Goal: Task Accomplishment & Management: Use online tool/utility

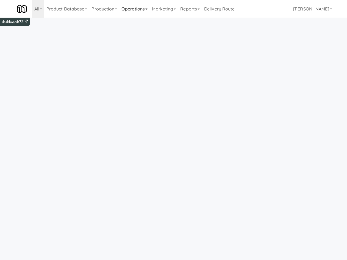
click at [127, 7] on link "Operations" at bounding box center [134, 9] width 31 height 18
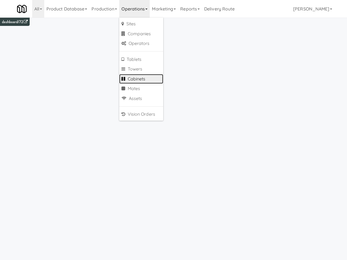
click at [139, 79] on link "Cabinets" at bounding box center [141, 79] width 44 height 10
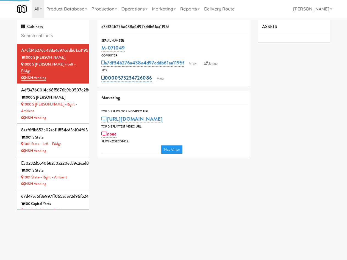
type input "3"
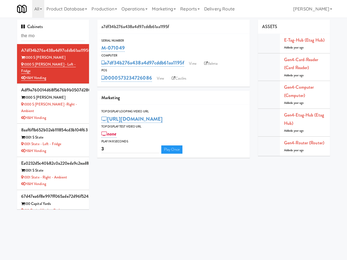
type input "the mo"
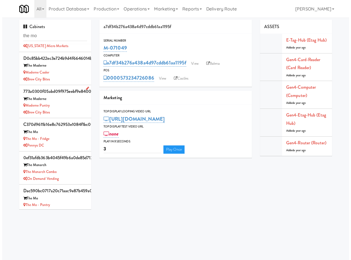
scroll to position [37, 0]
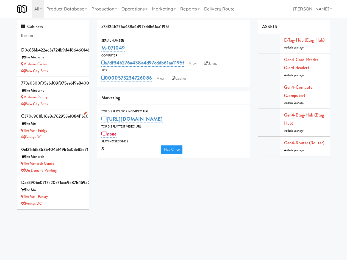
click at [66, 134] on div "Pennys DC" at bounding box center [53, 137] width 64 height 7
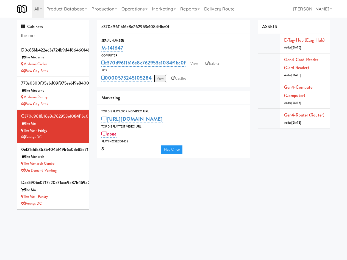
click at [161, 78] on link "View" at bounding box center [160, 78] width 13 height 8
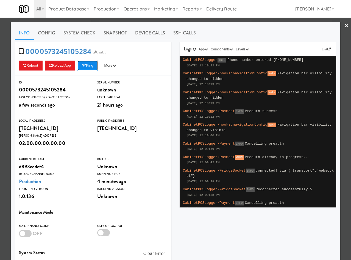
click at [94, 64] on button "Ping" at bounding box center [88, 65] width 20 height 10
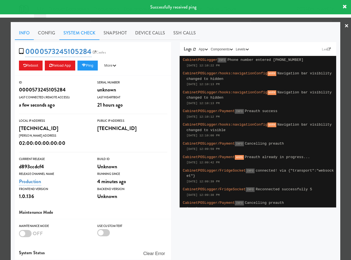
click at [86, 33] on link "System Check" at bounding box center [79, 33] width 40 height 14
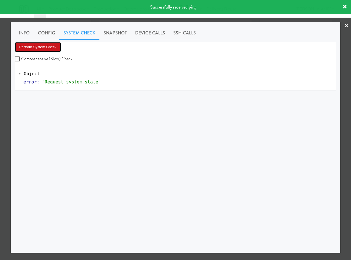
click at [44, 48] on button "Perform System Check" at bounding box center [38, 47] width 46 height 10
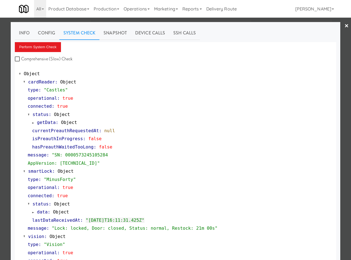
click at [5, 92] on div at bounding box center [175, 130] width 351 height 260
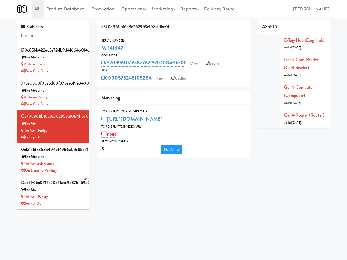
drag, startPoint x: 58, startPoint y: 199, endPoint x: 60, endPoint y: 197, distance: 3.1
click at [58, 200] on div "Pennys DC" at bounding box center [53, 203] width 64 height 7
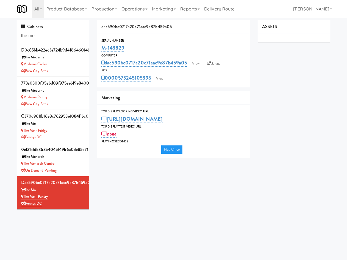
type input "3"
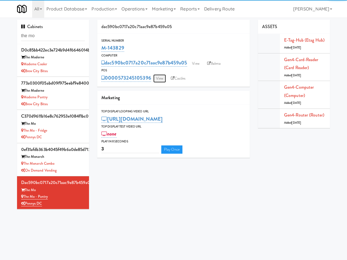
click at [160, 78] on link "View" at bounding box center [159, 78] width 13 height 8
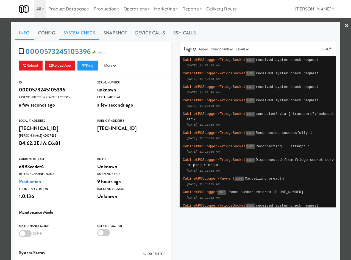
click at [72, 29] on link "System Check" at bounding box center [79, 33] width 40 height 14
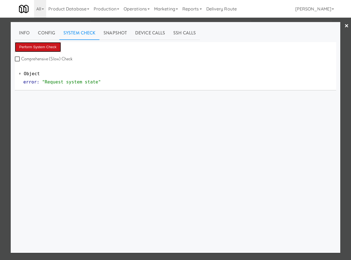
click at [35, 47] on button "Perform System Check" at bounding box center [38, 47] width 46 height 10
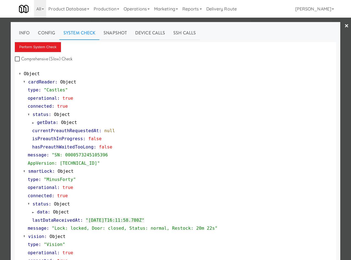
click at [87, 22] on div at bounding box center [175, 130] width 351 height 260
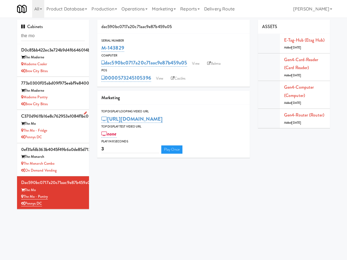
click at [62, 134] on div "Pennys DC" at bounding box center [53, 137] width 64 height 7
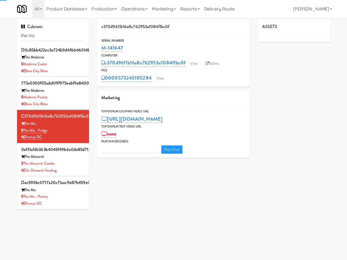
type input "3"
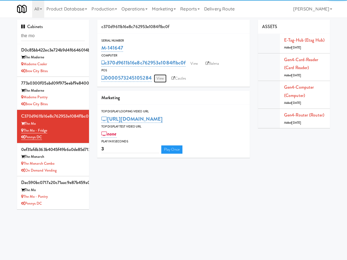
click at [164, 79] on link "View" at bounding box center [160, 78] width 13 height 8
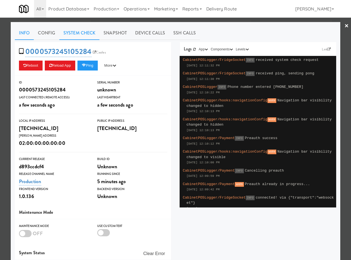
click at [77, 35] on link "System Check" at bounding box center [79, 33] width 40 height 14
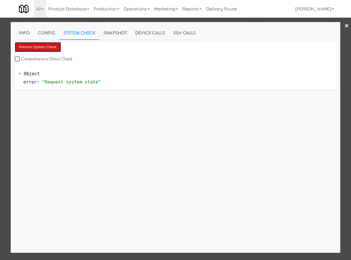
click at [39, 47] on button "Perform System Check" at bounding box center [38, 47] width 46 height 10
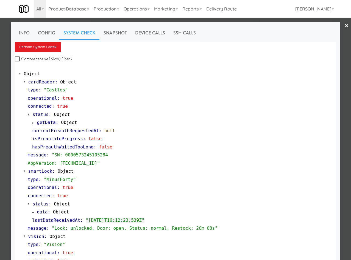
click at [103, 20] on div at bounding box center [175, 130] width 351 height 260
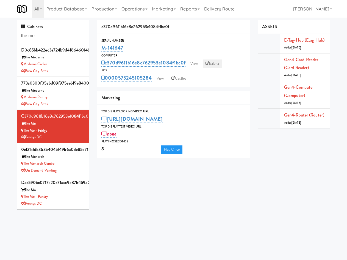
click at [217, 63] on link "Balena" at bounding box center [212, 63] width 19 height 8
drag, startPoint x: 124, startPoint y: 46, endPoint x: 118, endPoint y: 43, distance: 7.3
click at [97, 48] on div "c370d9611b16e8c762953e1084f1bc0f Serial Number M-141647 Computer c370d9611b16e8…" at bounding box center [173, 91] width 161 height 142
copy link "M-141647"
click at [194, 61] on link "View" at bounding box center [194, 63] width 13 height 8
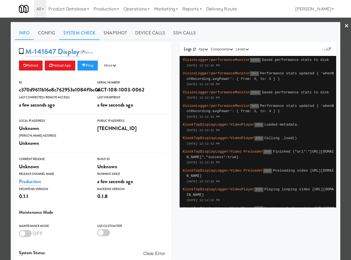
click at [92, 32] on link "System Check" at bounding box center [79, 33] width 40 height 14
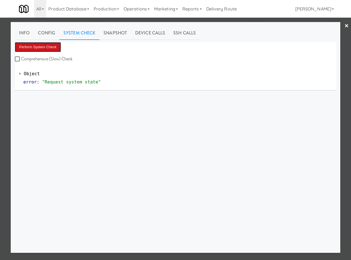
click at [52, 47] on button "Perform System Check" at bounding box center [38, 47] width 46 height 10
click at [35, 42] on button "Perform System Check" at bounding box center [38, 47] width 46 height 10
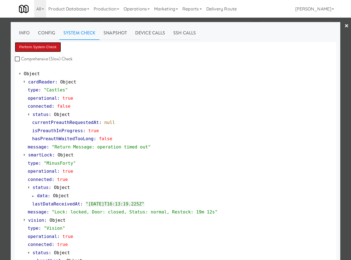
click at [45, 50] on button "Perform System Check" at bounding box center [38, 47] width 46 height 10
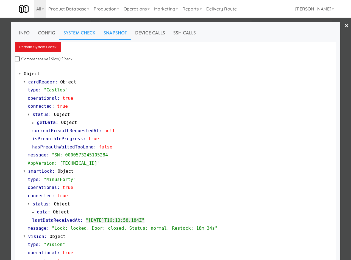
click at [124, 31] on link "Snapshot" at bounding box center [116, 33] width 32 height 14
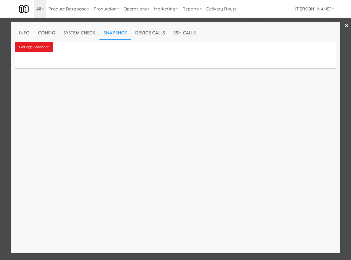
click at [53, 48] on div "Get App Snapshot" at bounding box center [176, 47] width 322 height 10
click at [42, 50] on button "Get App Snapshot" at bounding box center [34, 47] width 38 height 10
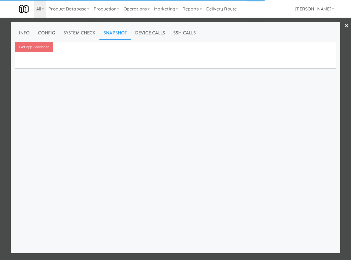
click at [92, 20] on div at bounding box center [175, 130] width 351 height 260
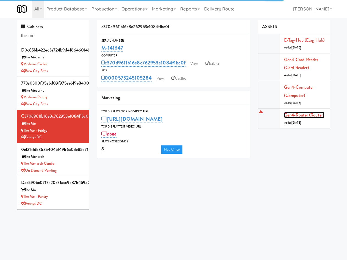
click at [314, 115] on link "Gen4-router (Router)" at bounding box center [304, 115] width 40 height 6
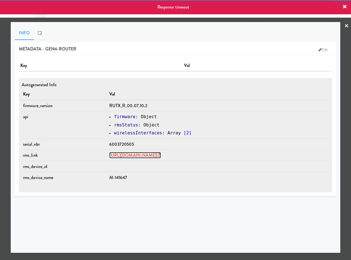
click at [151, 153] on link "[URL][DOMAIN_NAME]" at bounding box center [135, 155] width 52 height 6
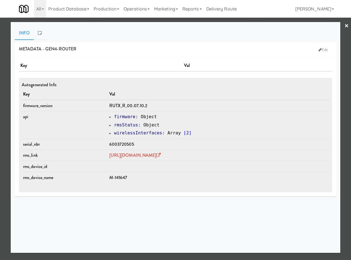
click at [81, 19] on div at bounding box center [175, 130] width 351 height 260
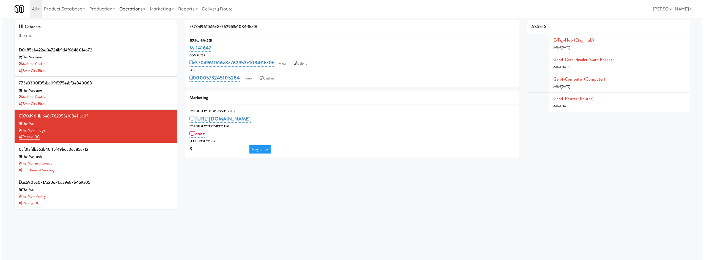
scroll to position [33, 0]
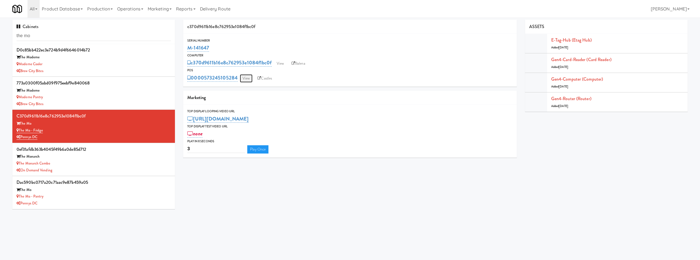
click at [243, 77] on link "View" at bounding box center [246, 78] width 13 height 8
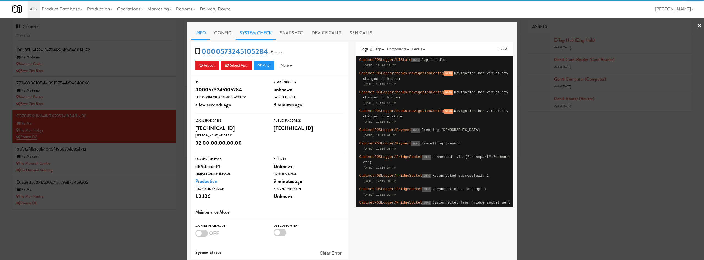
click at [241, 34] on link "System Check" at bounding box center [256, 33] width 40 height 14
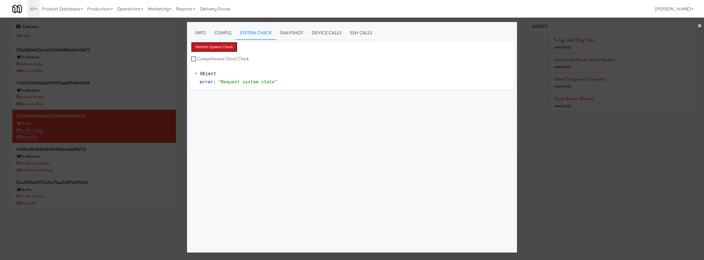
click at [211, 51] on button "Perform System Check" at bounding box center [214, 47] width 46 height 10
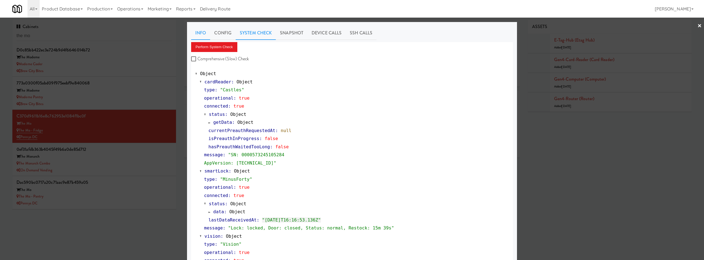
click at [204, 34] on link "Info" at bounding box center [200, 33] width 19 height 14
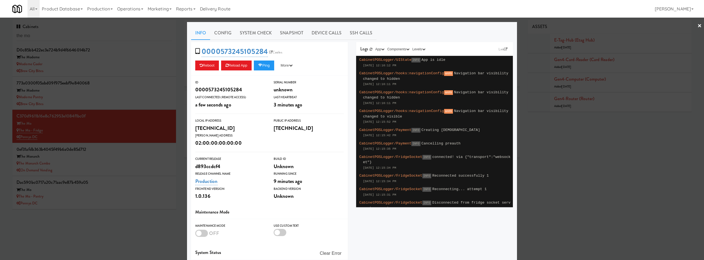
click at [214, 21] on div at bounding box center [352, 130] width 704 height 260
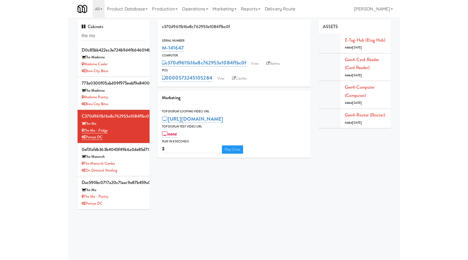
scroll to position [37, 0]
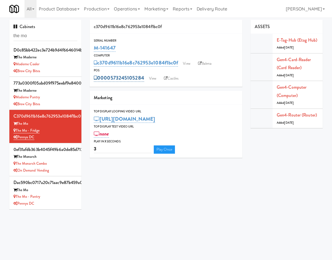
drag, startPoint x: 149, startPoint y: 71, endPoint x: 143, endPoint y: 78, distance: 9.5
click at [143, 78] on div "POS 0000573245105284 View Castles" at bounding box center [166, 75] width 153 height 15
copy div "0000573245105284"
click at [133, 11] on link "Operations" at bounding box center [127, 9] width 31 height 18
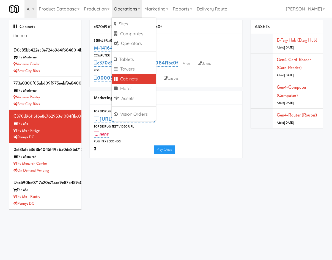
click at [202, 42] on div "Serial Number" at bounding box center [166, 40] width 144 height 5
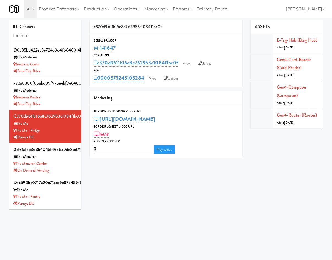
drag, startPoint x: 146, startPoint y: 72, endPoint x: 145, endPoint y: 75, distance: 3.1
click at [145, 75] on div "POS 0000573245105284 View Castles" at bounding box center [166, 75] width 153 height 15
copy div "0000573245105284"
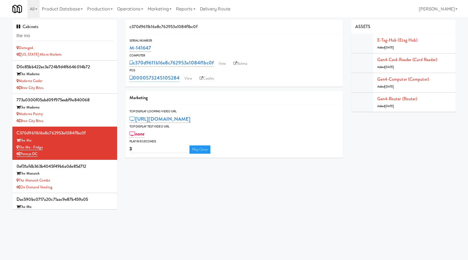
scroll to position [0, 0]
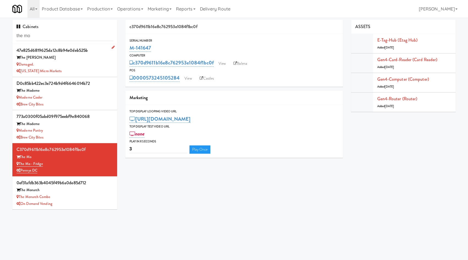
click at [82, 61] on div "Damaged." at bounding box center [64, 64] width 96 height 7
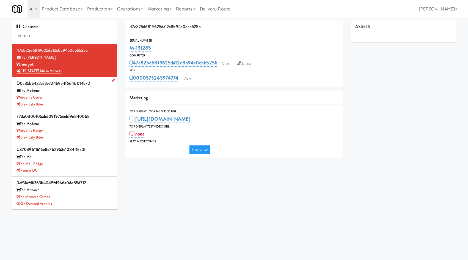
type input "3"
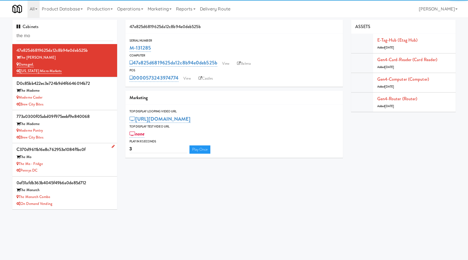
scroll to position [33, 0]
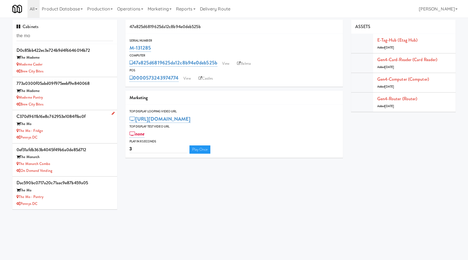
click at [77, 140] on div "Pennys DC" at bounding box center [64, 137] width 96 height 7
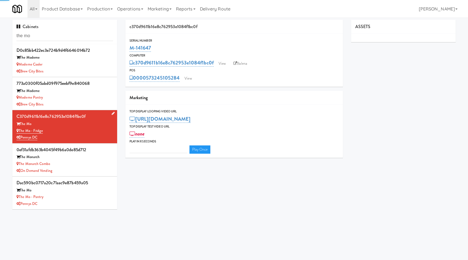
type input "3"
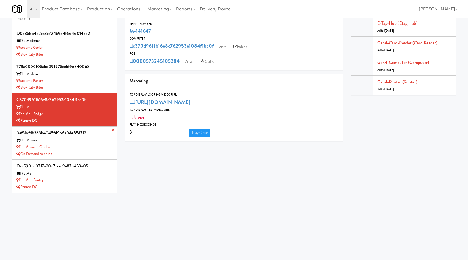
scroll to position [18, 0]
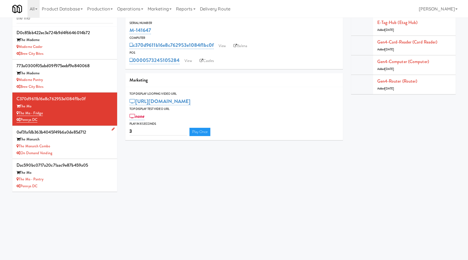
click at [81, 144] on div "The Monarch Combo" at bounding box center [64, 146] width 96 height 7
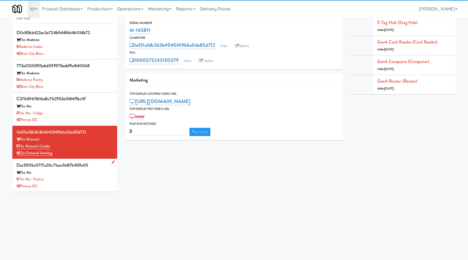
click at [84, 183] on div "Pennys DC" at bounding box center [64, 186] width 96 height 7
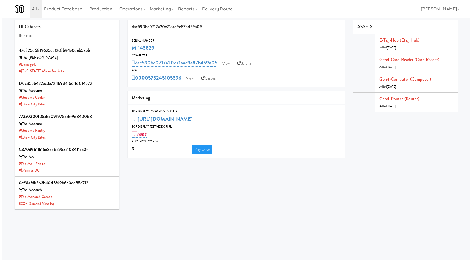
scroll to position [33, 0]
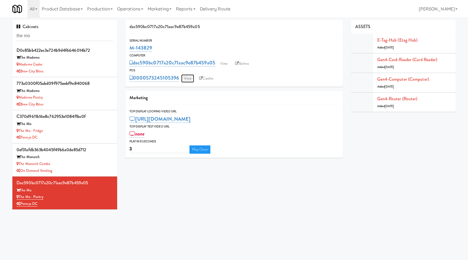
click at [186, 79] on link "View" at bounding box center [187, 78] width 13 height 8
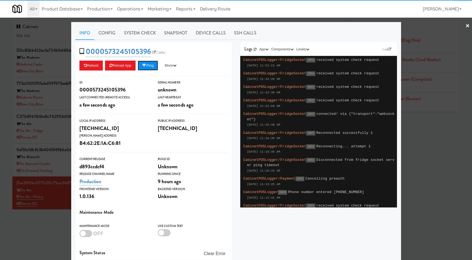
click at [153, 67] on button "Ping" at bounding box center [148, 65] width 20 height 10
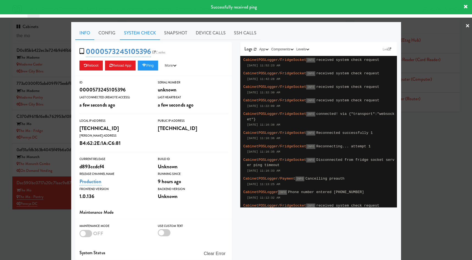
click at [152, 31] on link "System Check" at bounding box center [140, 33] width 40 height 14
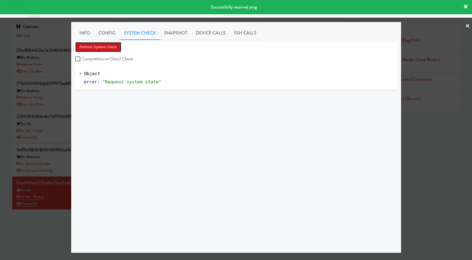
click at [120, 46] on button "Perform System Check" at bounding box center [98, 47] width 46 height 10
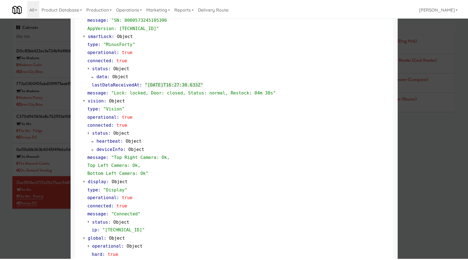
scroll to position [167, 0]
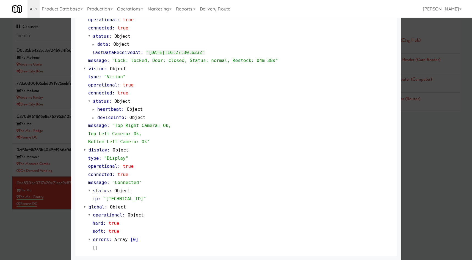
click at [351, 175] on div at bounding box center [236, 130] width 472 height 260
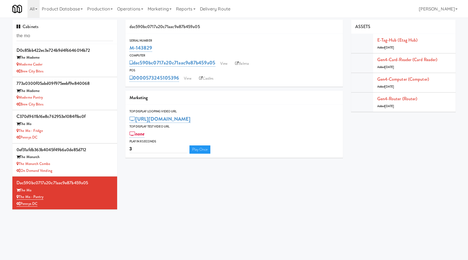
click at [351, 174] on div "Cabinets the mo 47e825d6819625da12c8b94e0deb525b The [PERSON_NAME] Damaged. [US…" at bounding box center [233, 116] width 451 height 193
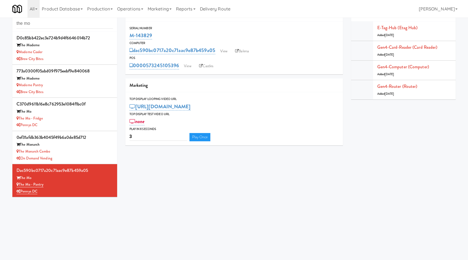
scroll to position [18, 0]
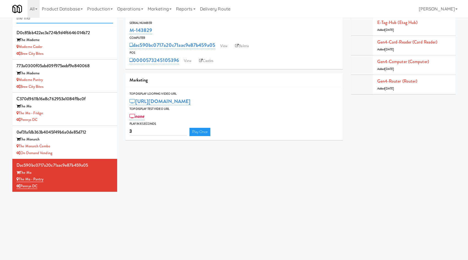
click at [79, 21] on input "the mo" at bounding box center [64, 18] width 96 height 10
paste input "1331 - Cooler - Left"
paste input "text"
type input "1331 - Cooler - Left"
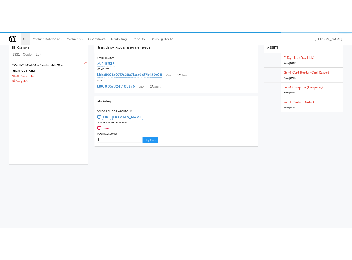
scroll to position [0, 0]
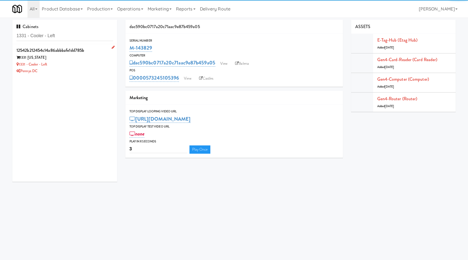
click at [86, 58] on div "1331 [US_STATE]" at bounding box center [64, 57] width 96 height 7
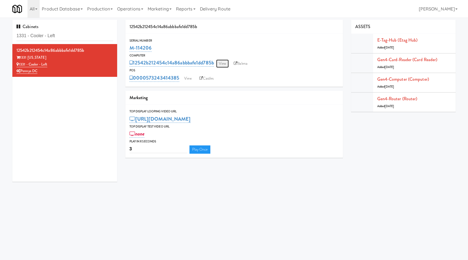
click at [225, 63] on link "View" at bounding box center [222, 63] width 13 height 8
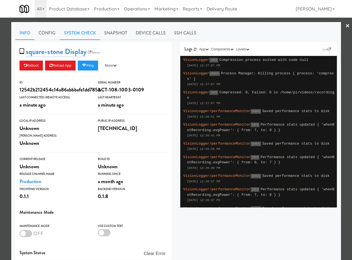
click at [78, 32] on link "System Check" at bounding box center [80, 33] width 40 height 14
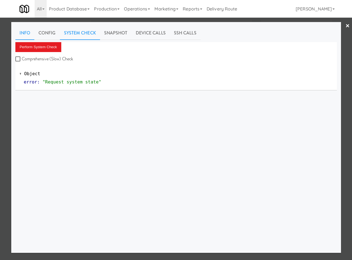
click at [29, 36] on link "Info" at bounding box center [24, 33] width 19 height 14
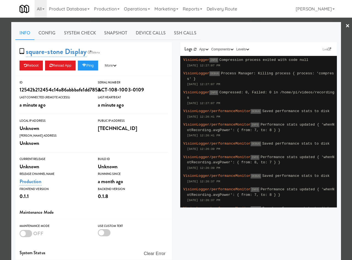
click at [4, 61] on div at bounding box center [176, 130] width 352 height 260
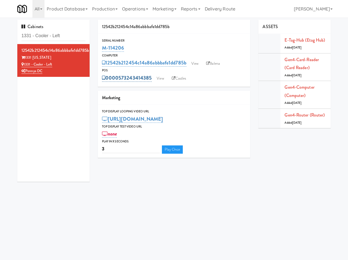
drag, startPoint x: 153, startPoint y: 70, endPoint x: 151, endPoint y: 79, distance: 9.2
click at [152, 79] on div "POS 0000573243414385 View Castles" at bounding box center [174, 75] width 153 height 15
copy div "0000573243414385"
click at [78, 38] on input "1331 - Cooler - Left" at bounding box center [53, 36] width 64 height 10
click at [197, 66] on link "View" at bounding box center [195, 63] width 13 height 8
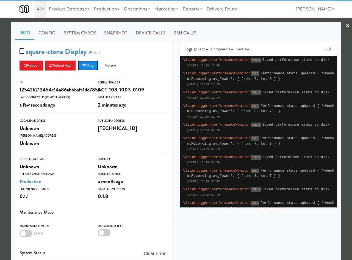
click at [98, 64] on button "Ping" at bounding box center [88, 65] width 20 height 10
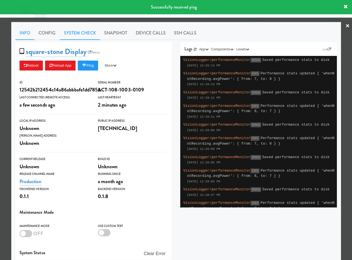
click at [84, 30] on link "System Check" at bounding box center [80, 33] width 40 height 14
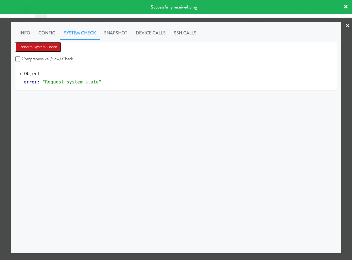
click at [39, 44] on button "Perform System Check" at bounding box center [38, 47] width 46 height 10
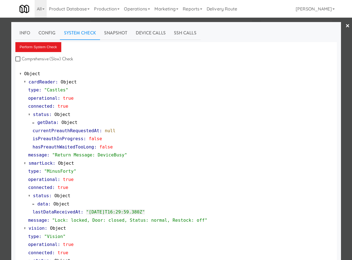
click at [7, 122] on div at bounding box center [176, 130] width 352 height 260
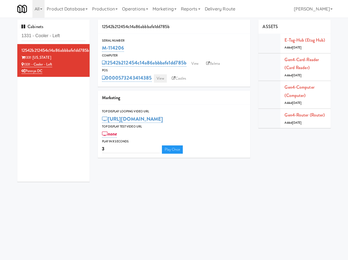
drag, startPoint x: 154, startPoint y: 73, endPoint x: 155, endPoint y: 76, distance: 3.0
click at [155, 76] on div "POS 0000573243414385 View Castles" at bounding box center [174, 75] width 153 height 15
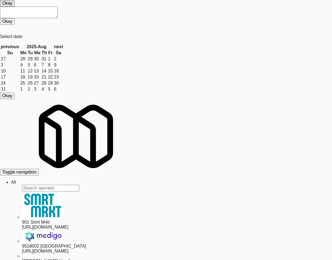
type input "the mo"
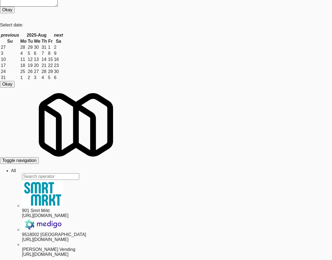
scroll to position [18, 0]
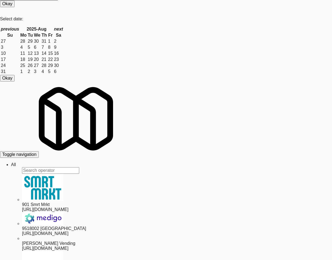
drag, startPoint x: 197, startPoint y: 56, endPoint x: 185, endPoint y: 35, distance: 24.9
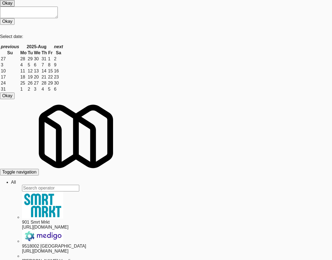
drag, startPoint x: 68, startPoint y: 147, endPoint x: 151, endPoint y: 114, distance: 89.9
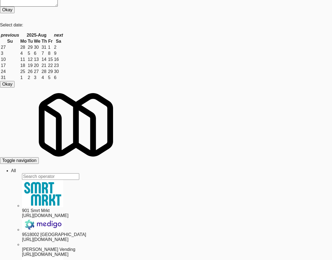
scroll to position [18, 0]
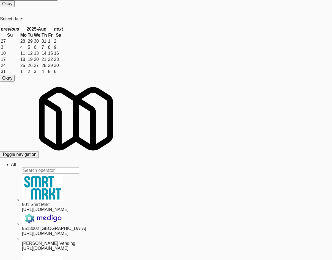
drag, startPoint x: 77, startPoint y: 223, endPoint x: 71, endPoint y: 204, distance: 20.3
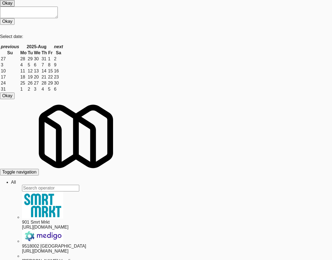
drag, startPoint x: 192, startPoint y: 54, endPoint x: 187, endPoint y: 54, distance: 4.4
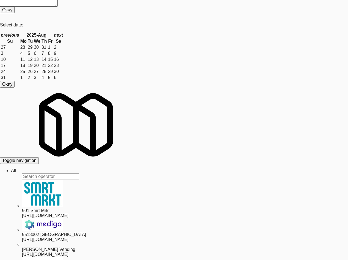
scroll to position [18, 0]
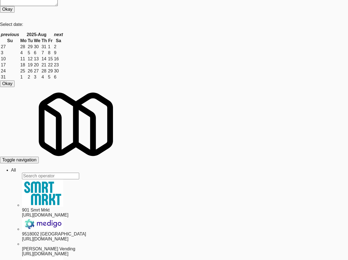
scroll to position [18, 0]
